Goal: Task Accomplishment & Management: Manage account settings

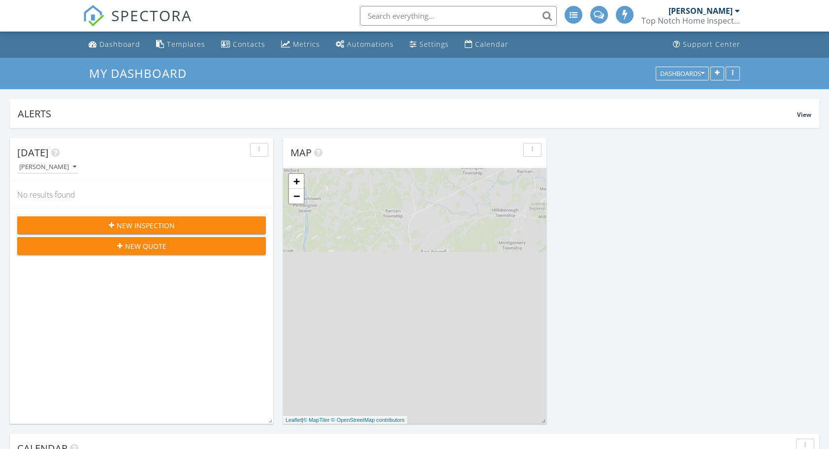
scroll to position [911, 844]
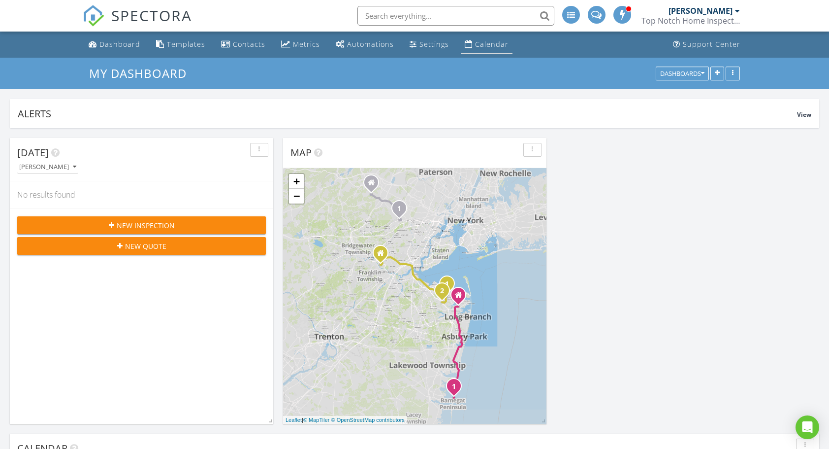
click at [479, 49] on link "Calendar" at bounding box center [487, 44] width 52 height 18
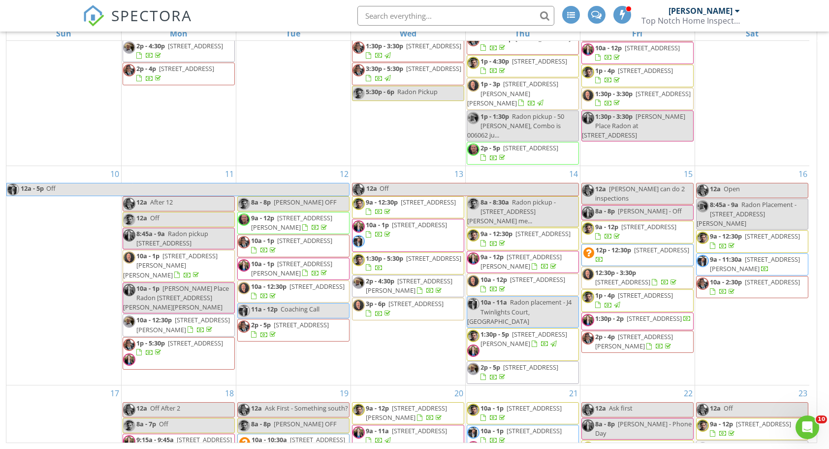
scroll to position [704, 0]
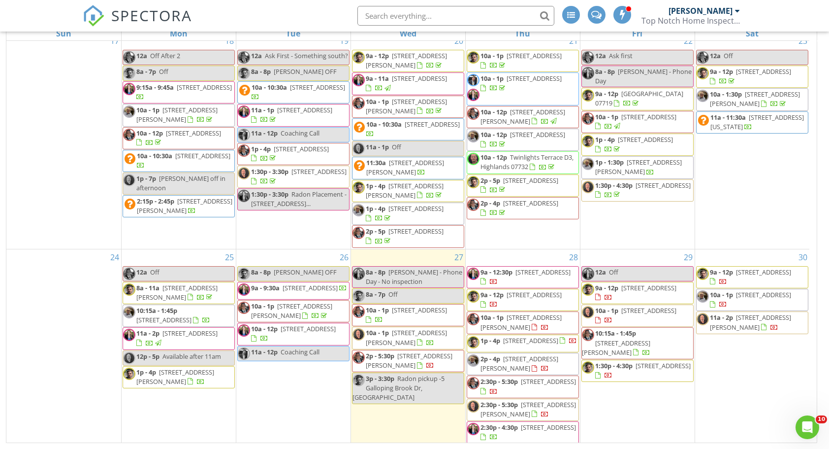
click at [289, 292] on span "1400 Treeneedle Rd, Point Pleasant 08742" at bounding box center [310, 287] width 55 height 9
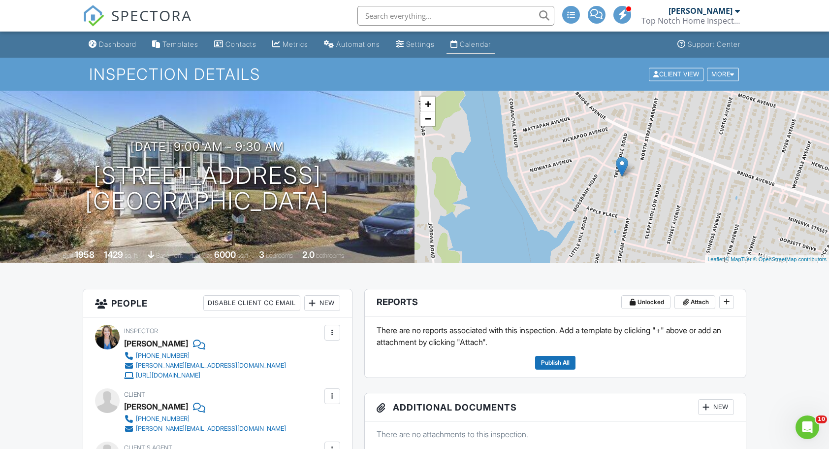
click at [482, 43] on div "Calendar" at bounding box center [475, 44] width 31 height 8
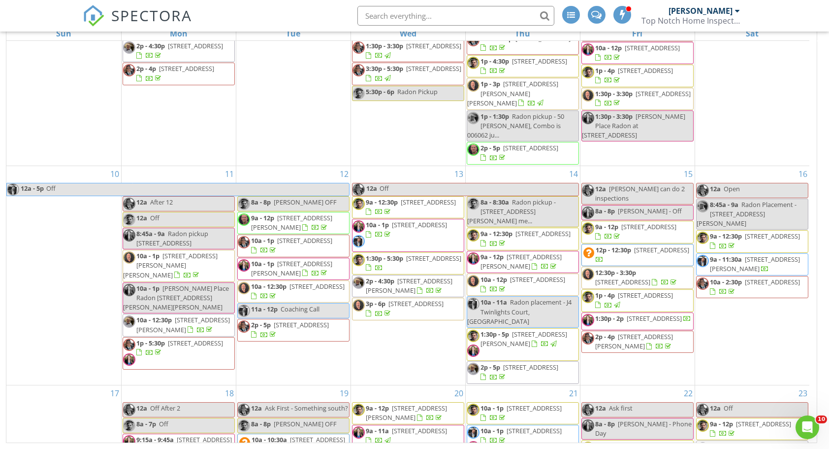
scroll to position [704, 0]
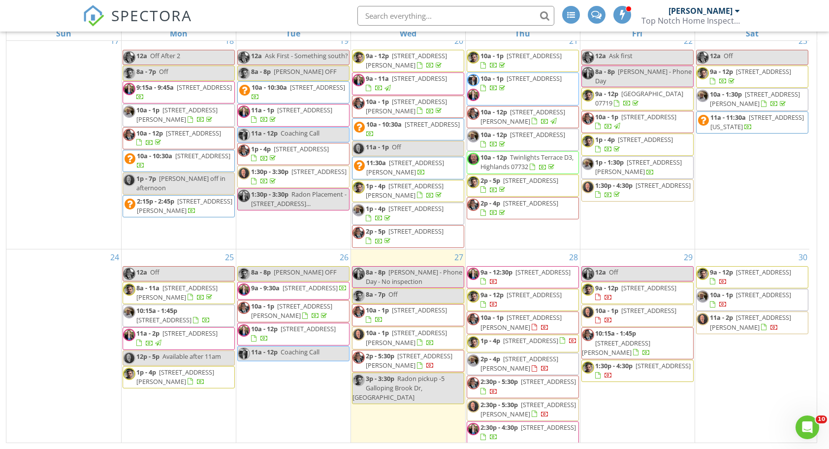
click at [325, 335] on span "10a - 12p 404 High Pointe Ln , Neptune 07753" at bounding box center [293, 333] width 111 height 19
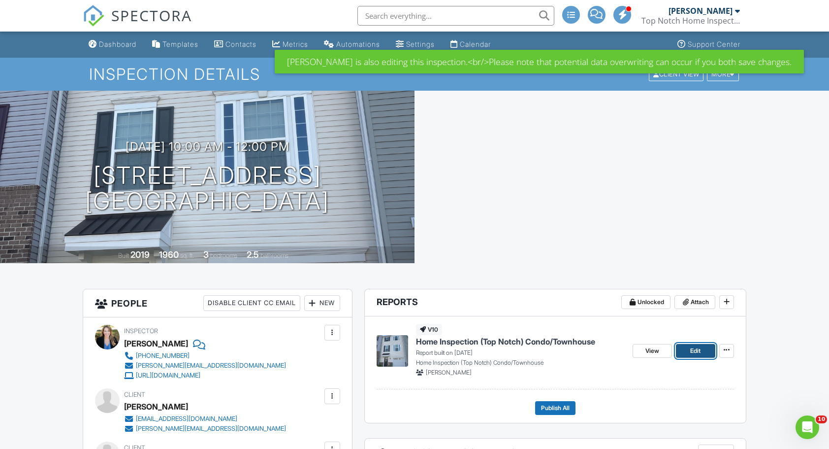
click at [691, 351] on span "Edit" at bounding box center [695, 351] width 10 height 10
